Goal: Browse casually

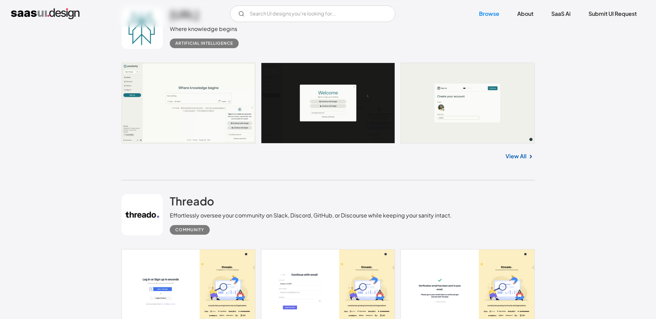
scroll to position [1323, 0]
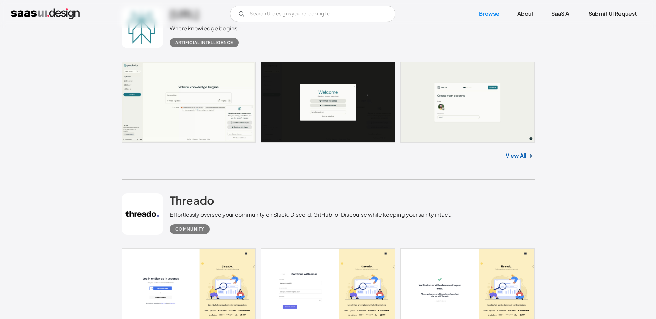
click at [181, 83] on link at bounding box center [328, 102] width 413 height 81
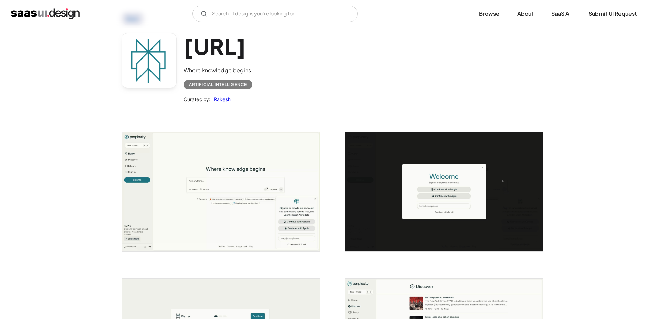
scroll to position [83, 0]
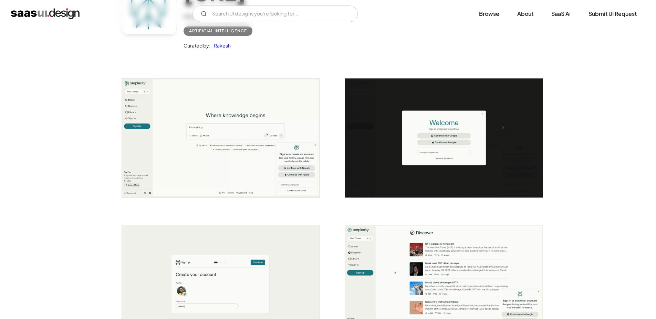
click at [248, 145] on img "open lightbox" at bounding box center [221, 138] width 198 height 119
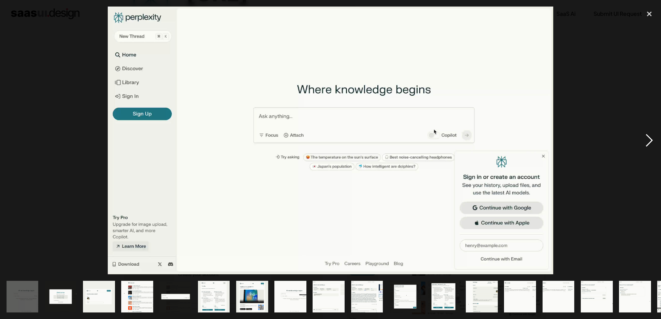
click at [644, 143] on div "next image" at bounding box center [649, 141] width 23 height 268
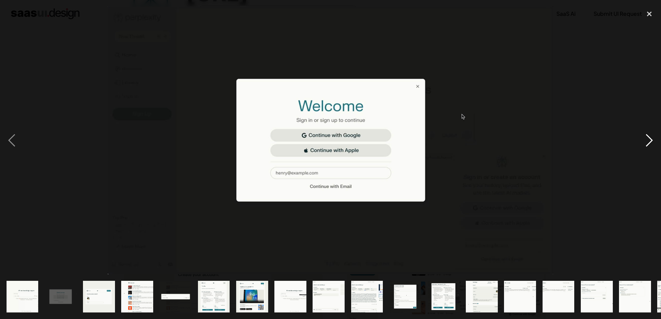
click at [644, 143] on div "next image" at bounding box center [649, 141] width 23 height 268
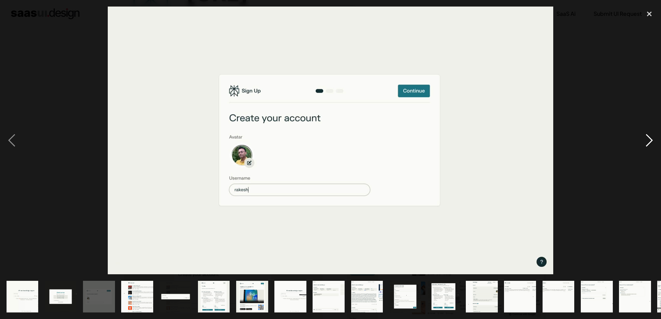
click at [644, 143] on div "next image" at bounding box center [649, 141] width 23 height 268
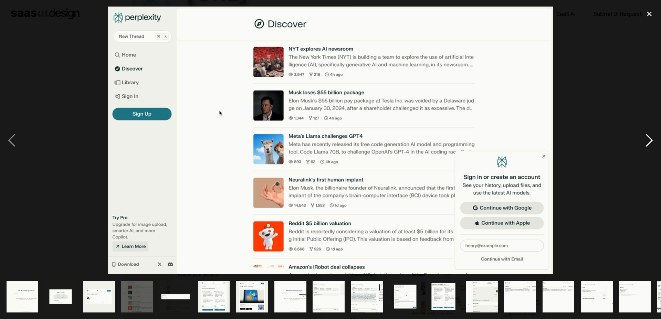
click at [644, 143] on div "next image" at bounding box center [649, 141] width 23 height 268
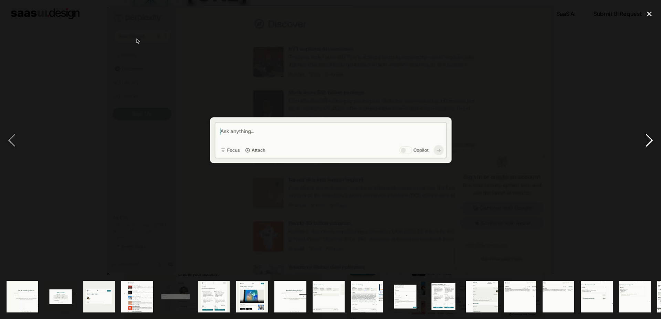
click at [644, 143] on div "next image" at bounding box center [649, 141] width 23 height 268
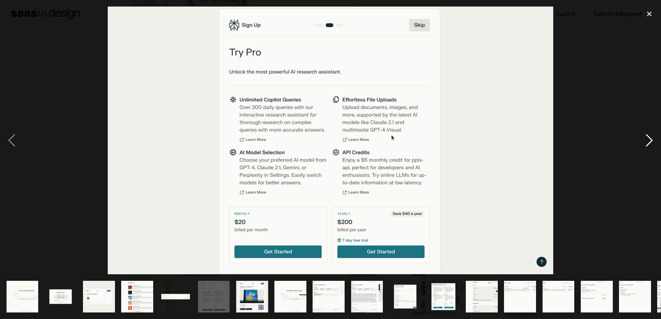
click at [644, 143] on div "next image" at bounding box center [649, 141] width 23 height 268
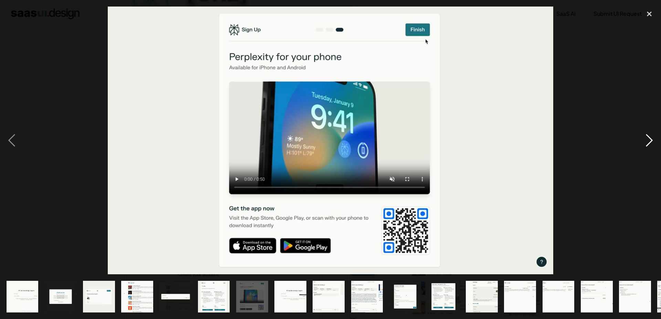
click at [644, 143] on div "next image" at bounding box center [649, 141] width 23 height 268
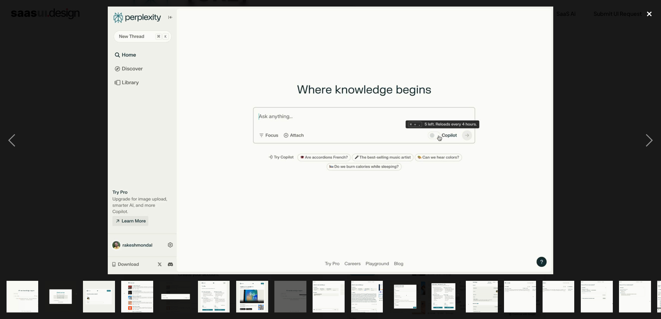
click at [651, 14] on div "close lightbox" at bounding box center [649, 14] width 23 height 15
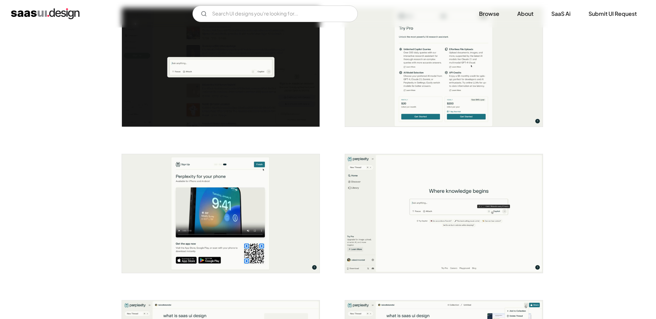
scroll to position [579, 0]
